Goal: Use online tool/utility

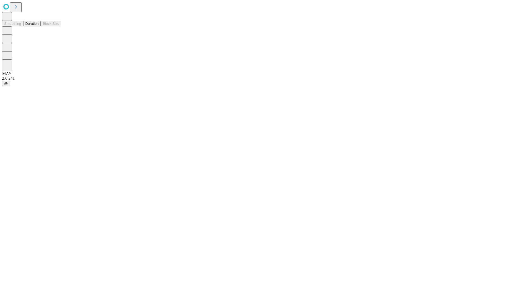
click at [39, 26] on button "Duration" at bounding box center [31, 24] width 17 height 6
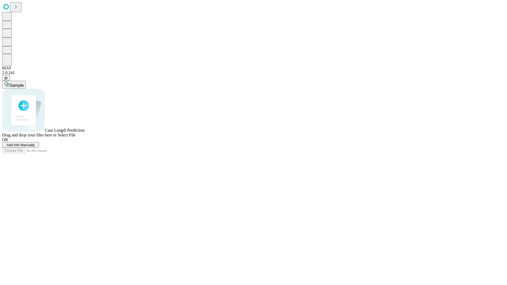
click at [76, 137] on span "Select File" at bounding box center [67, 135] width 18 height 4
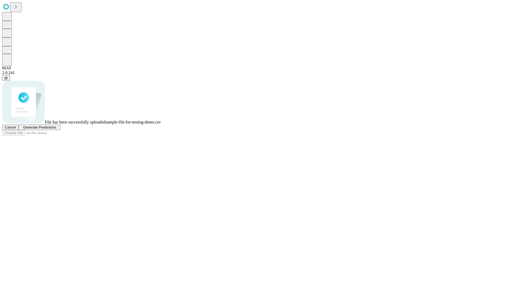
click at [56, 129] on span "Generate Predictions" at bounding box center [39, 127] width 33 height 4
